Goal: Use online tool/utility: Use online tool/utility

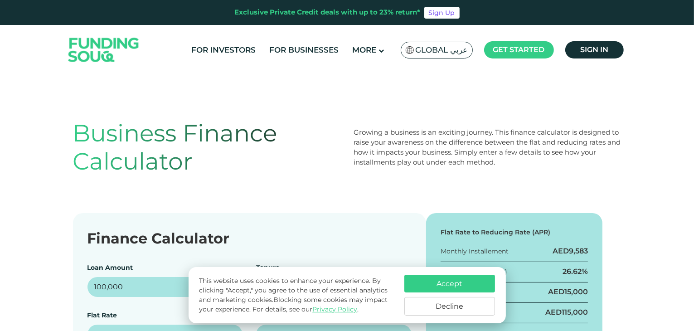
click at [218, 185] on div "Business Finance Calculator Growing a business is an exciting journey. This fin…" at bounding box center [347, 147] width 548 height 131
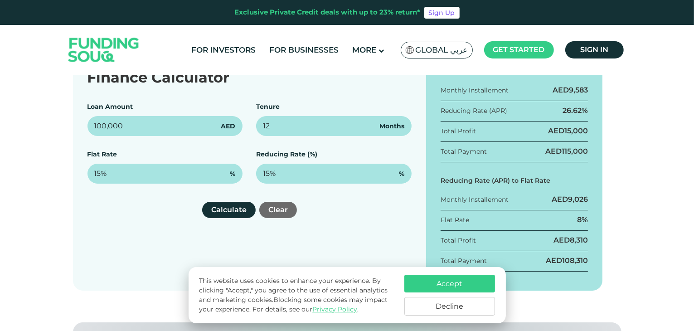
scroll to position [163, 0]
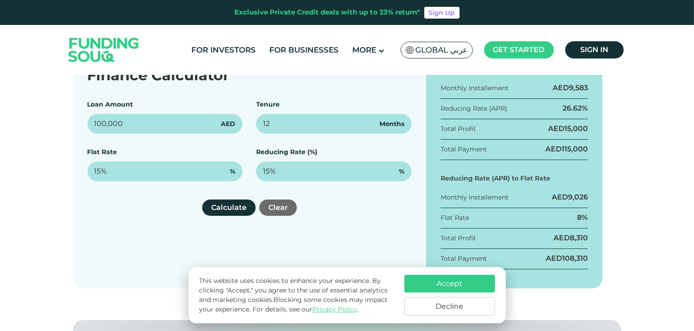
click at [432, 306] on button "Decline" at bounding box center [449, 306] width 91 height 19
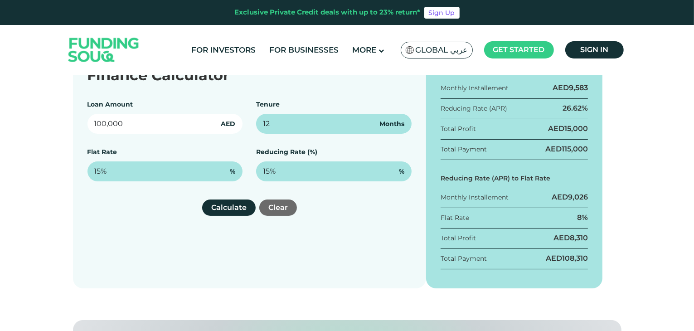
click at [165, 120] on input "100,000" at bounding box center [164, 124] width 155 height 20
type input "309,000"
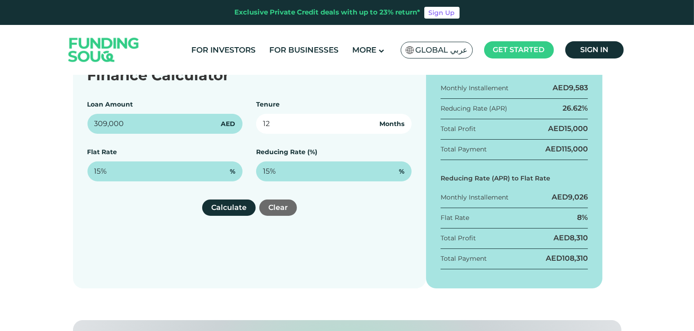
click at [328, 119] on input "12" at bounding box center [333, 124] width 155 height 20
type input "1"
type input "48"
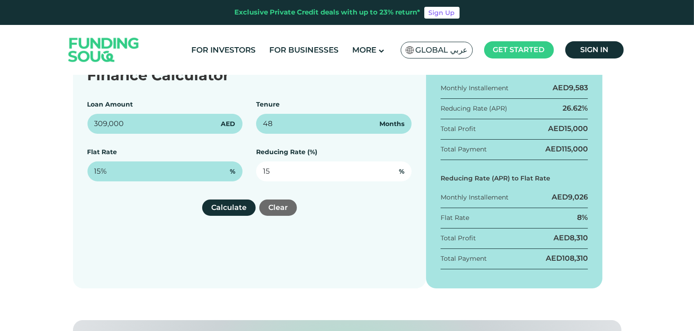
click at [299, 180] on input "15" at bounding box center [333, 171] width 155 height 20
type input "1"
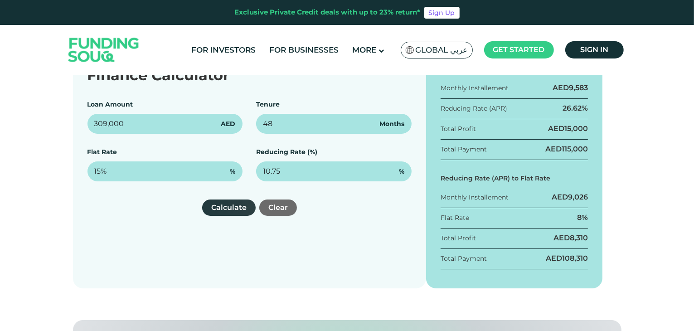
type input "10.75%"
click at [229, 211] on button "Calculate" at bounding box center [228, 207] width 53 height 16
click at [561, 220] on div "Flat Rate 6%" at bounding box center [515, 221] width 148 height 16
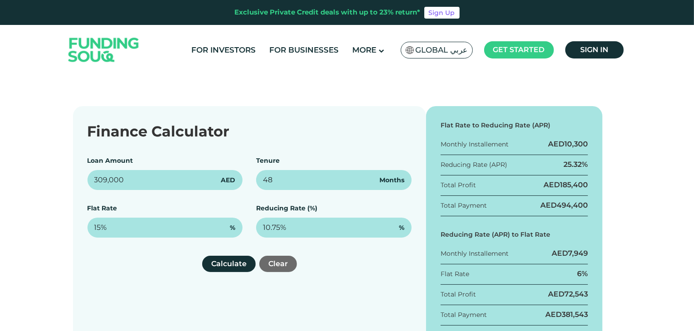
scroll to position [111, 0]
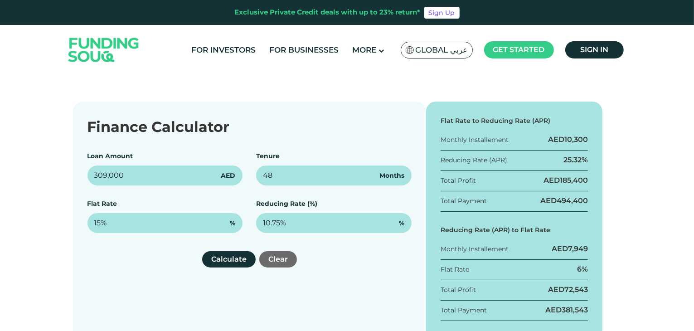
click at [571, 157] on div "25.32%" at bounding box center [575, 160] width 24 height 10
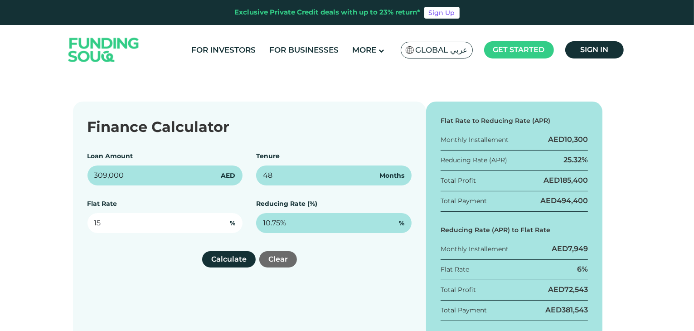
click at [124, 223] on input "15" at bounding box center [164, 223] width 155 height 20
type input "1"
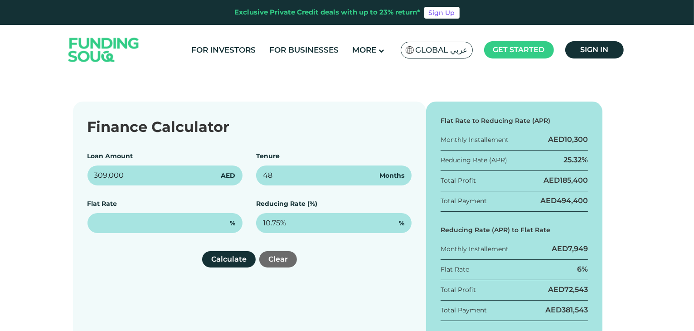
click at [134, 299] on div "Finance Calculator Loan Amount 309,000 AED Tenure 48 Months Flat Rate % Reducin…" at bounding box center [249, 221] width 353 height 238
click at [231, 259] on button "Calculate" at bounding box center [228, 259] width 53 height 16
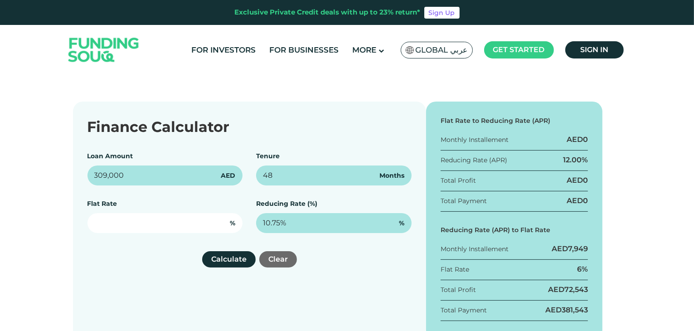
click at [113, 223] on input "text" at bounding box center [164, 223] width 155 height 20
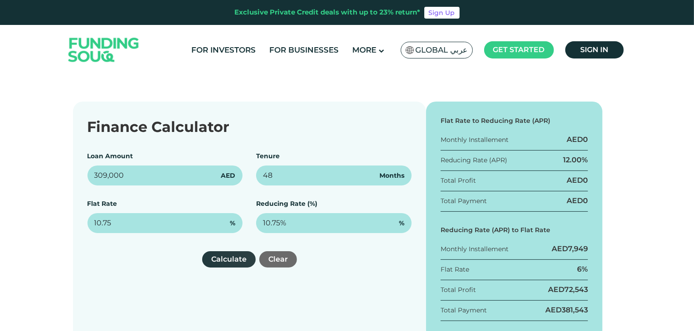
type input "10.75%"
click at [215, 256] on button "Calculate" at bounding box center [228, 259] width 53 height 16
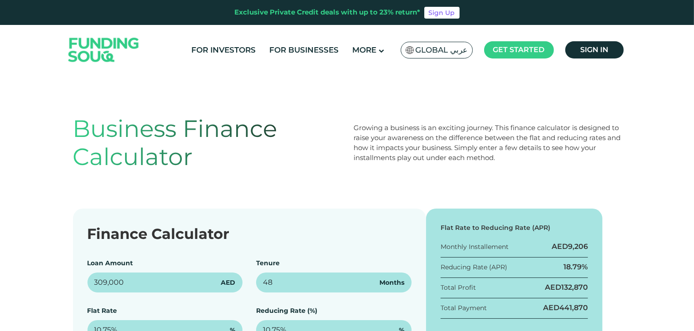
scroll to position [0, 0]
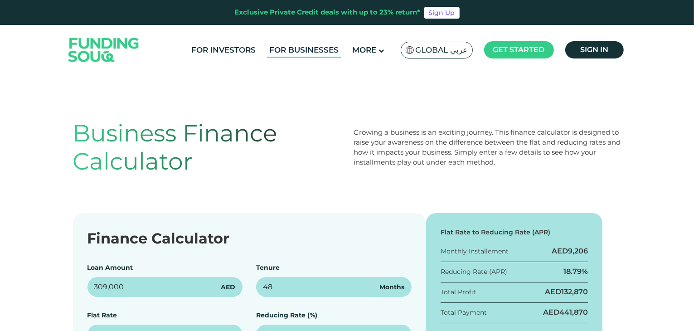
click at [317, 48] on link "For Businesses" at bounding box center [304, 50] width 74 height 15
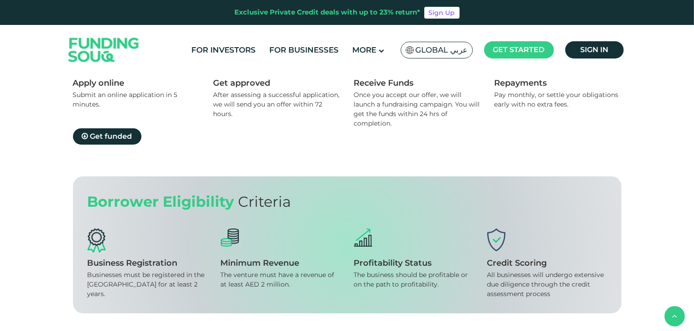
scroll to position [508, 0]
